Goal: Task Accomplishment & Management: Use online tool/utility

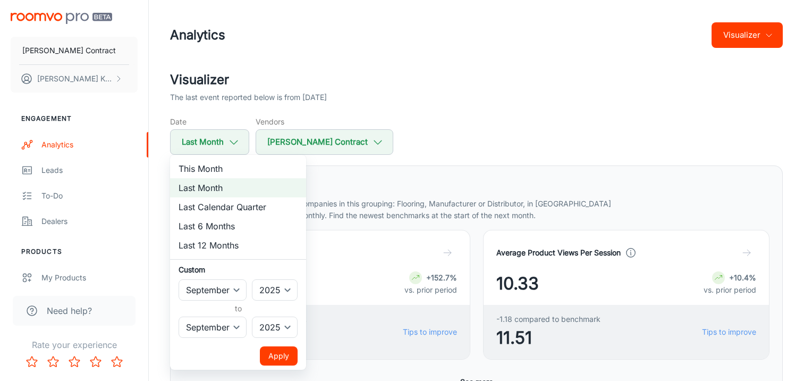
select select "8"
select select "2025"
select select "8"
select select "2025"
click at [439, 110] on div at bounding box center [406, 190] width 812 height 381
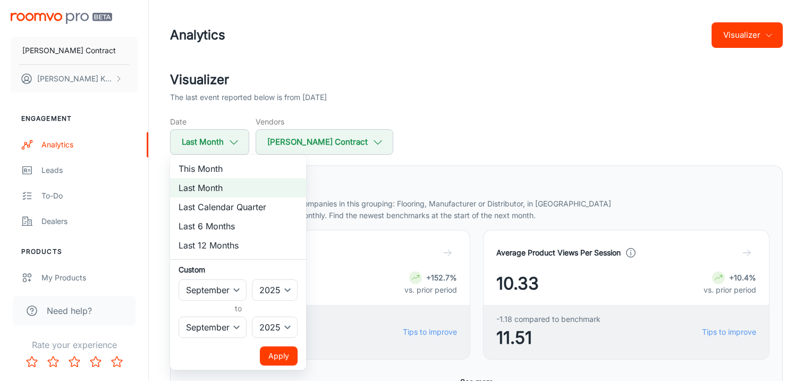
select select "4"
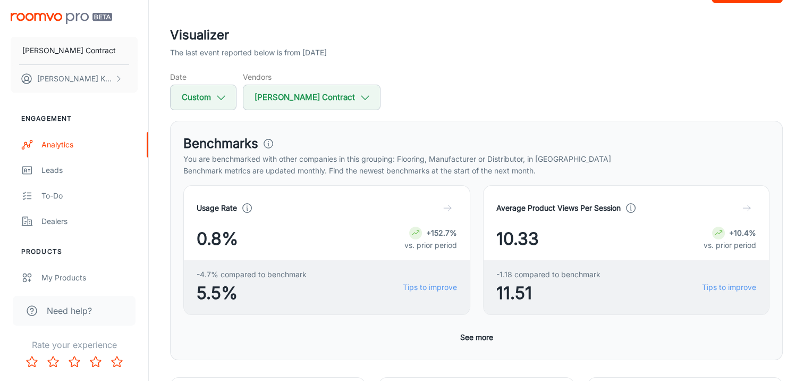
scroll to position [106, 0]
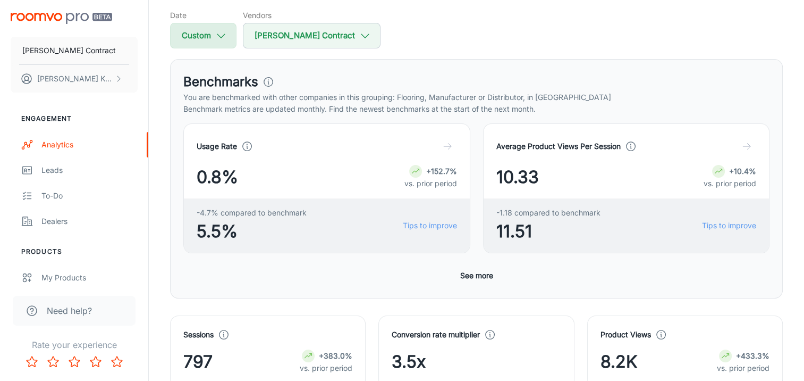
click at [197, 39] on button "Custom" at bounding box center [203, 36] width 66 height 26
select select "4"
select select "2025"
select select "4"
select select "2025"
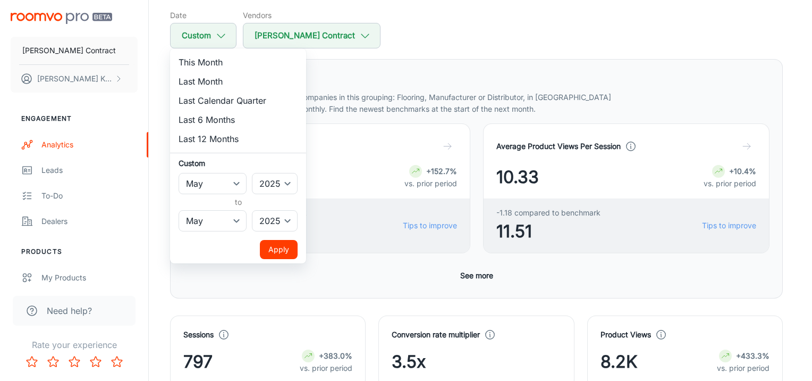
click at [211, 80] on li "Last Month" at bounding box center [238, 81] width 136 height 19
select select "8"
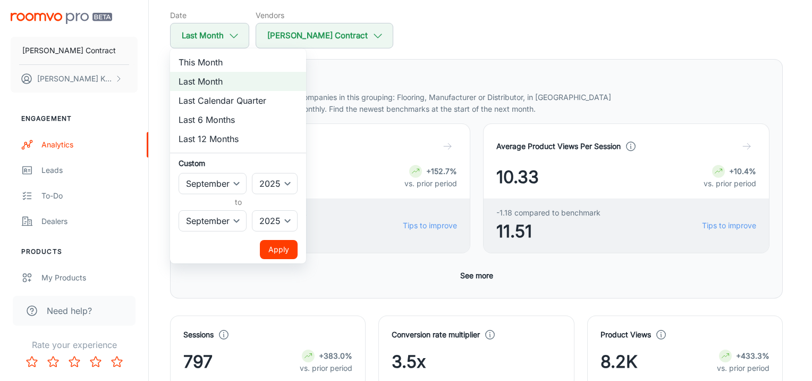
click at [287, 249] on button "Apply" at bounding box center [279, 249] width 38 height 19
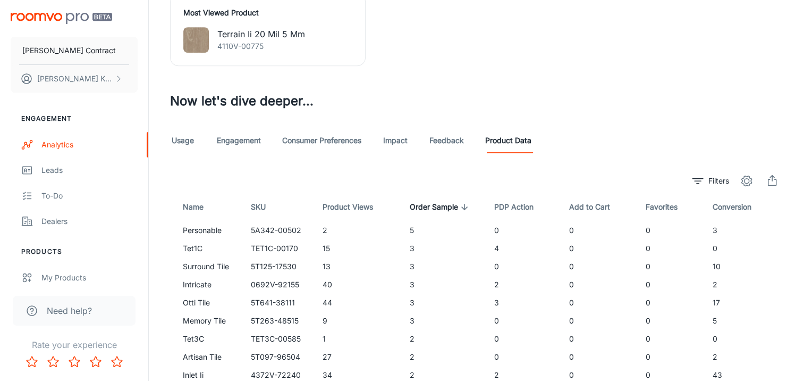
scroll to position [532, 0]
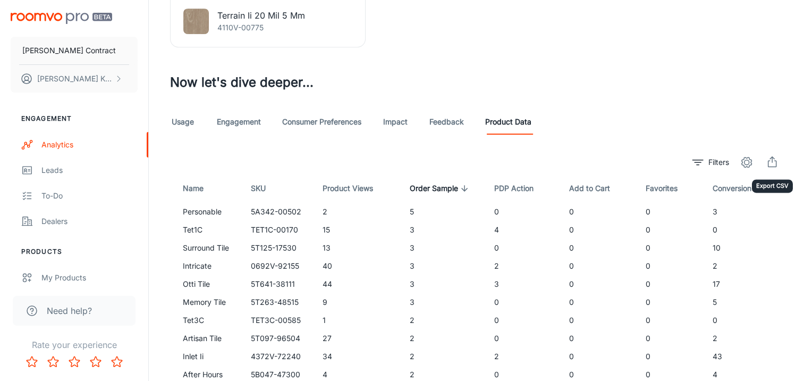
click at [778, 163] on icon "export" at bounding box center [772, 162] width 13 height 13
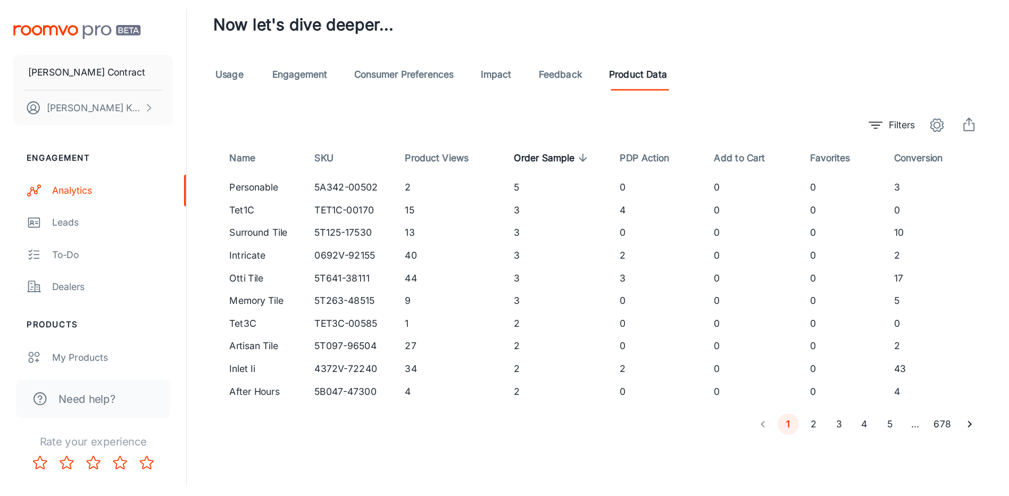
scroll to position [488, 0]
